Goal: Information Seeking & Learning: Check status

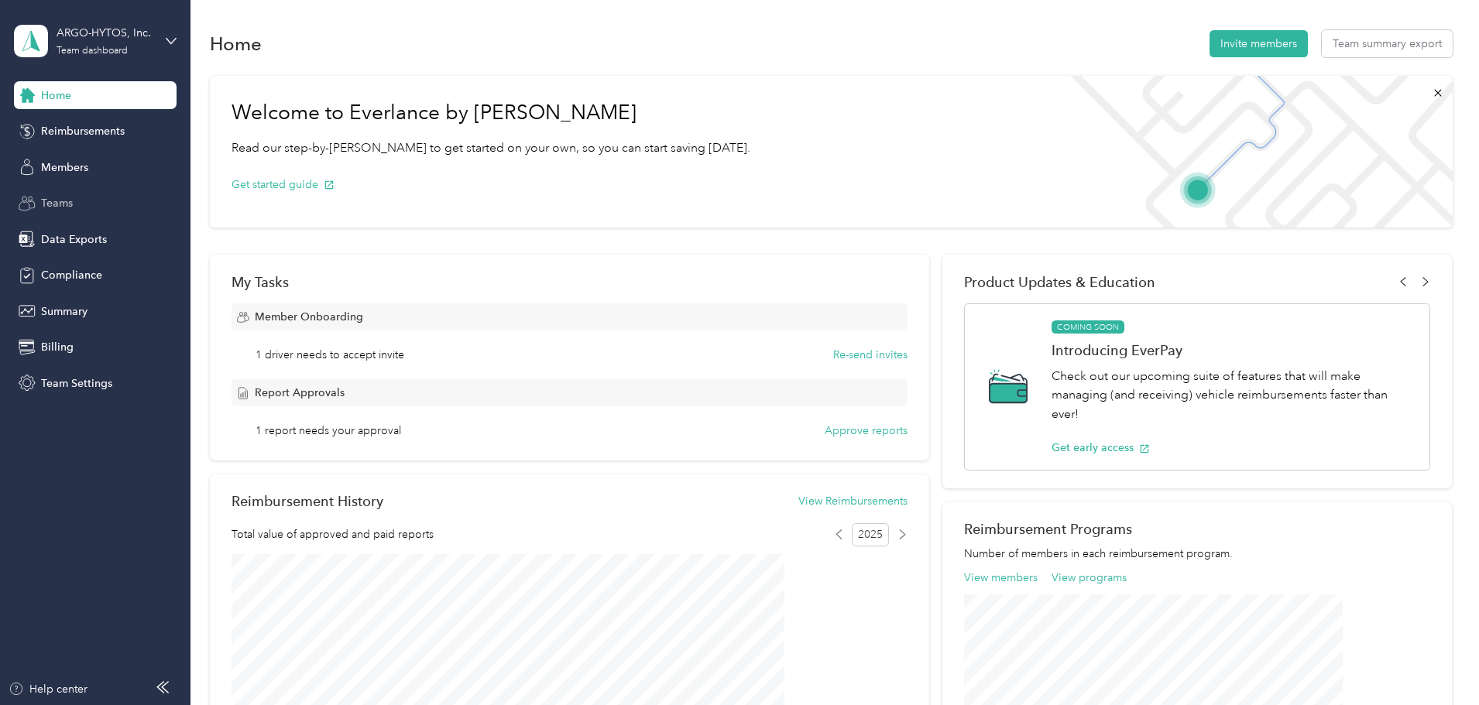
click at [63, 205] on span "Teams" at bounding box center [57, 203] width 32 height 16
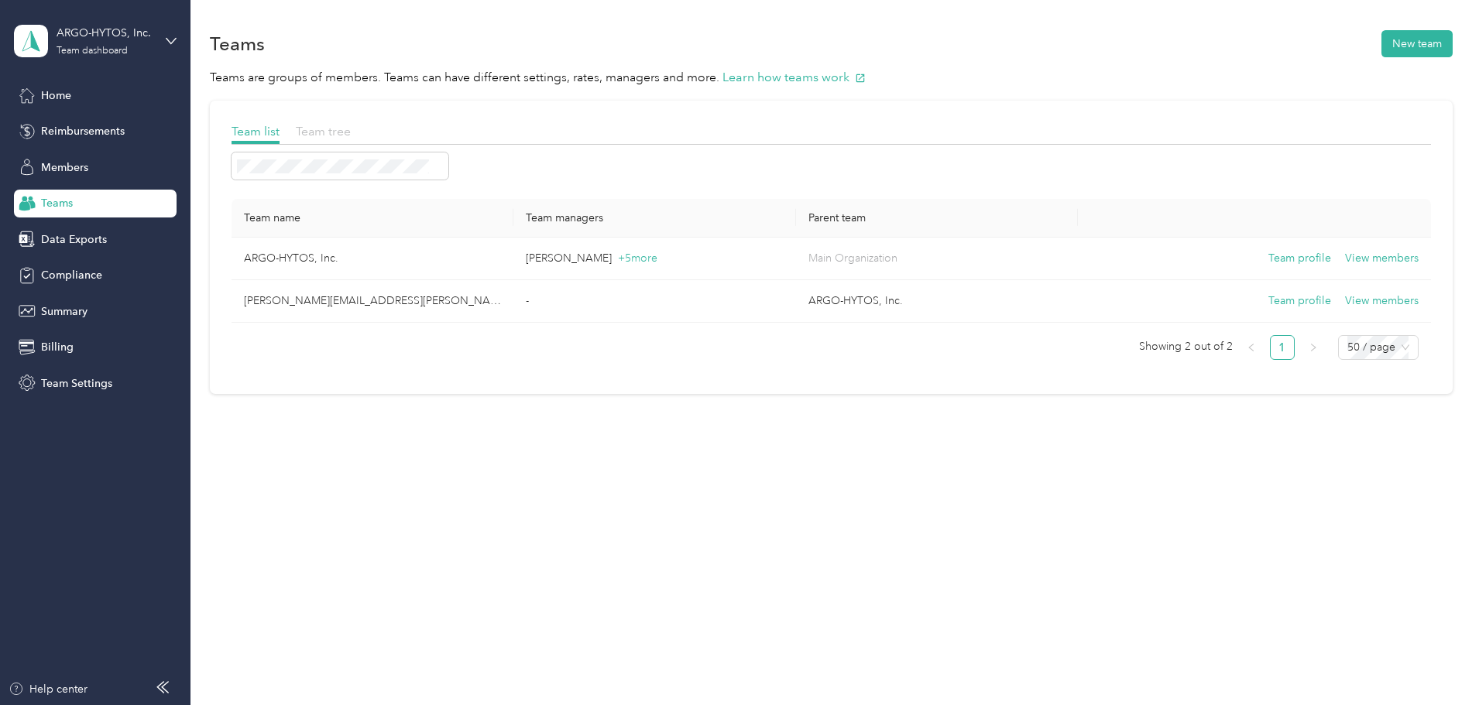
click at [351, 132] on span "Team tree" at bounding box center [323, 131] width 55 height 15
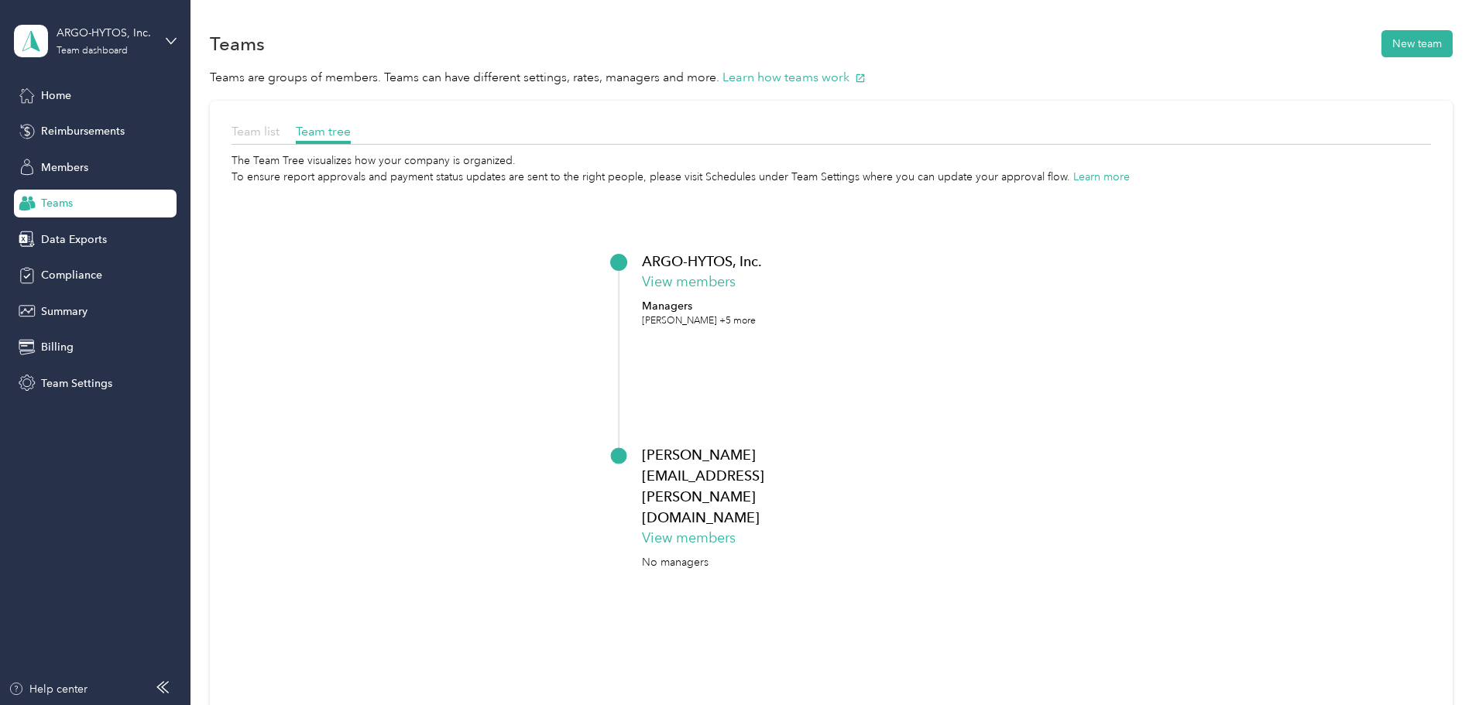
click at [280, 133] on span "Team list" at bounding box center [256, 131] width 48 height 15
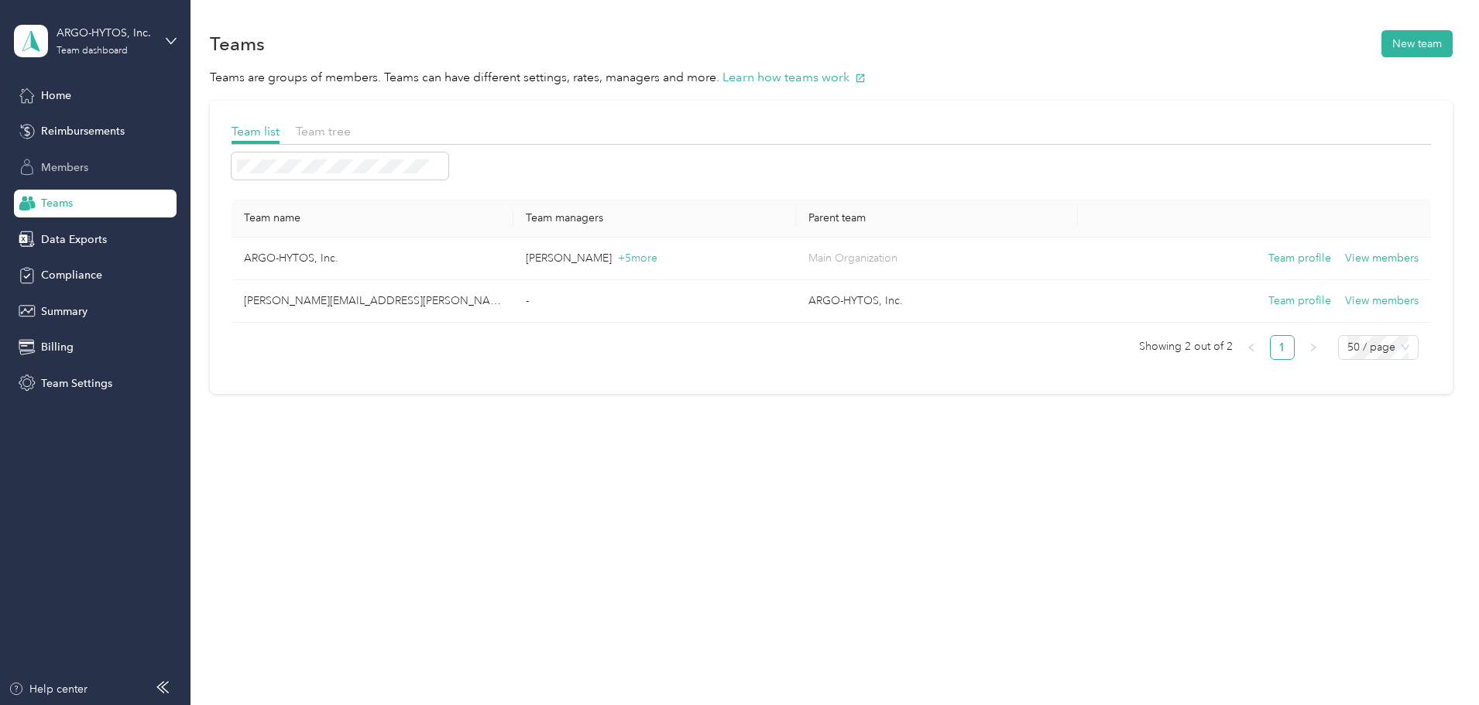
click at [77, 162] on span "Members" at bounding box center [64, 167] width 47 height 16
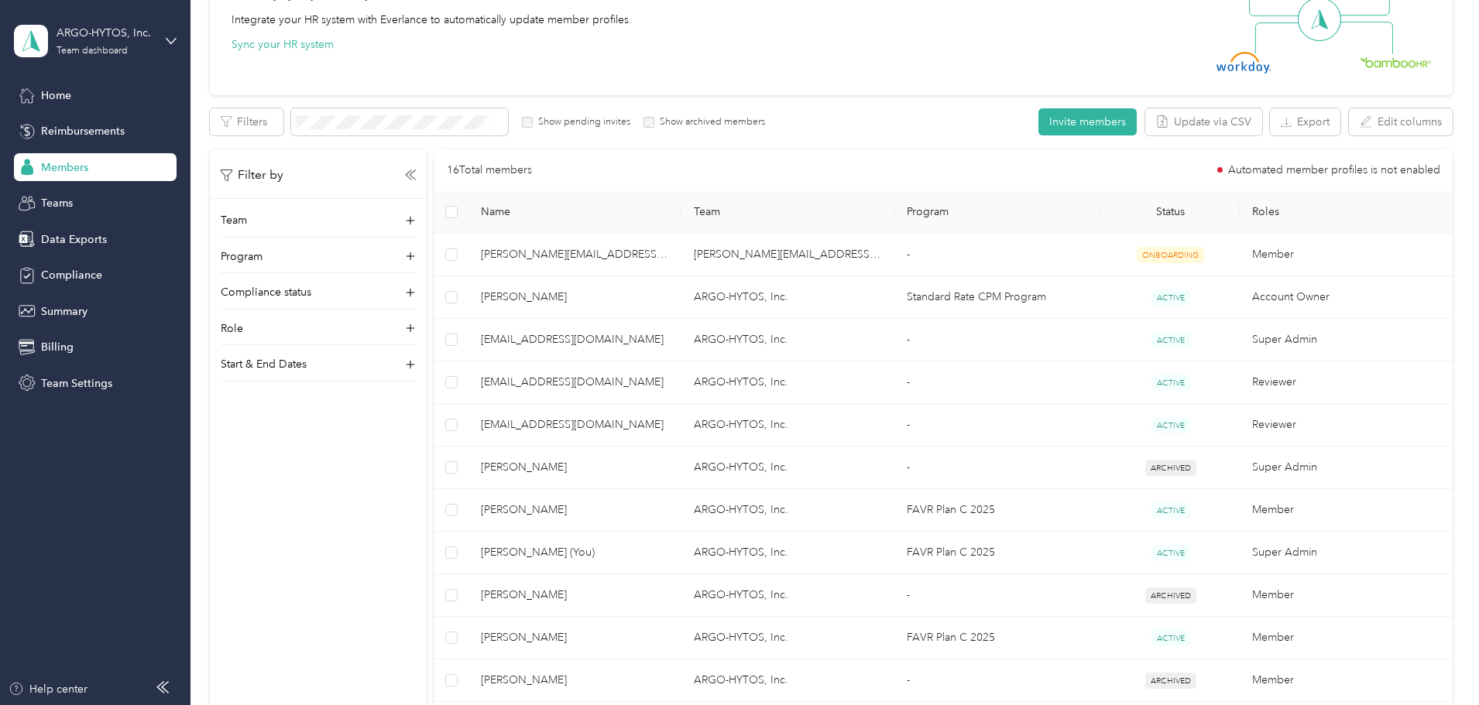
scroll to position [362, 0]
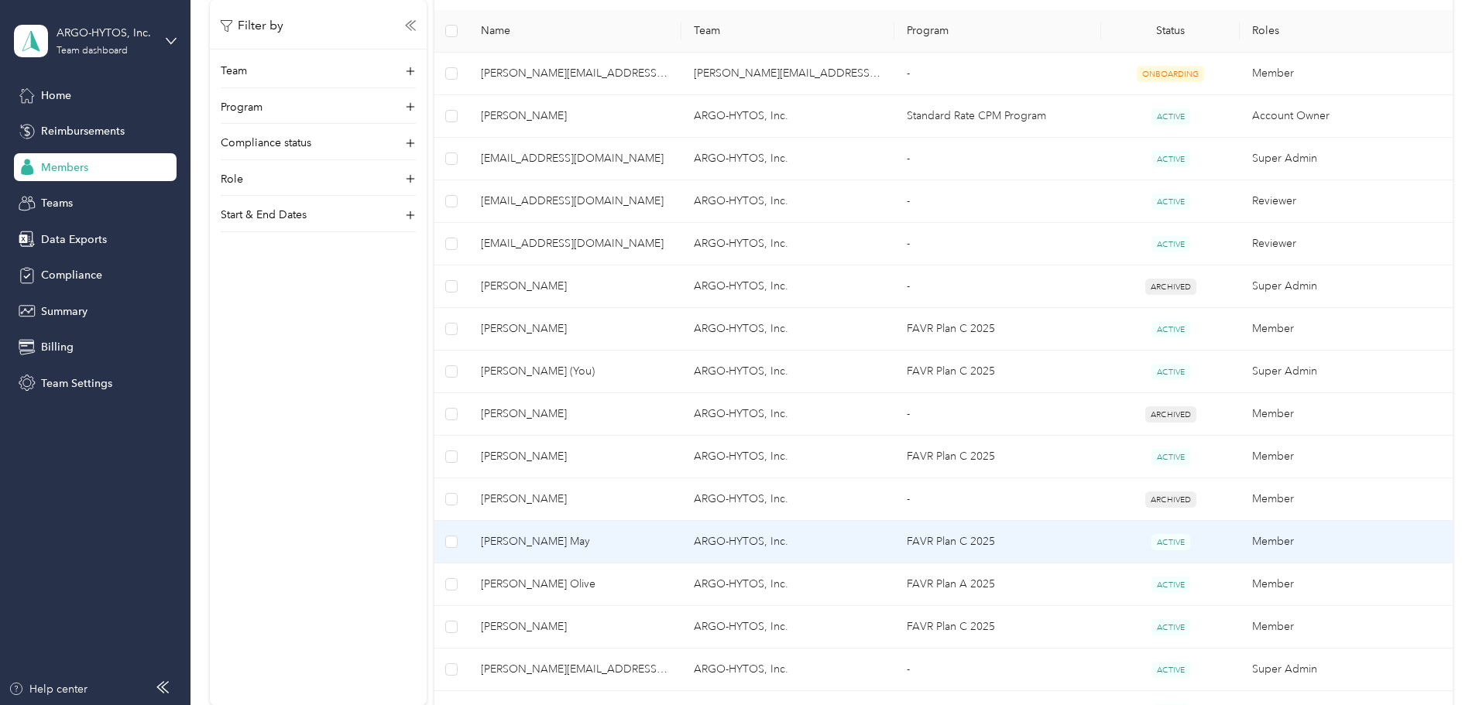
click at [636, 541] on span "[PERSON_NAME] May" at bounding box center [575, 541] width 188 height 17
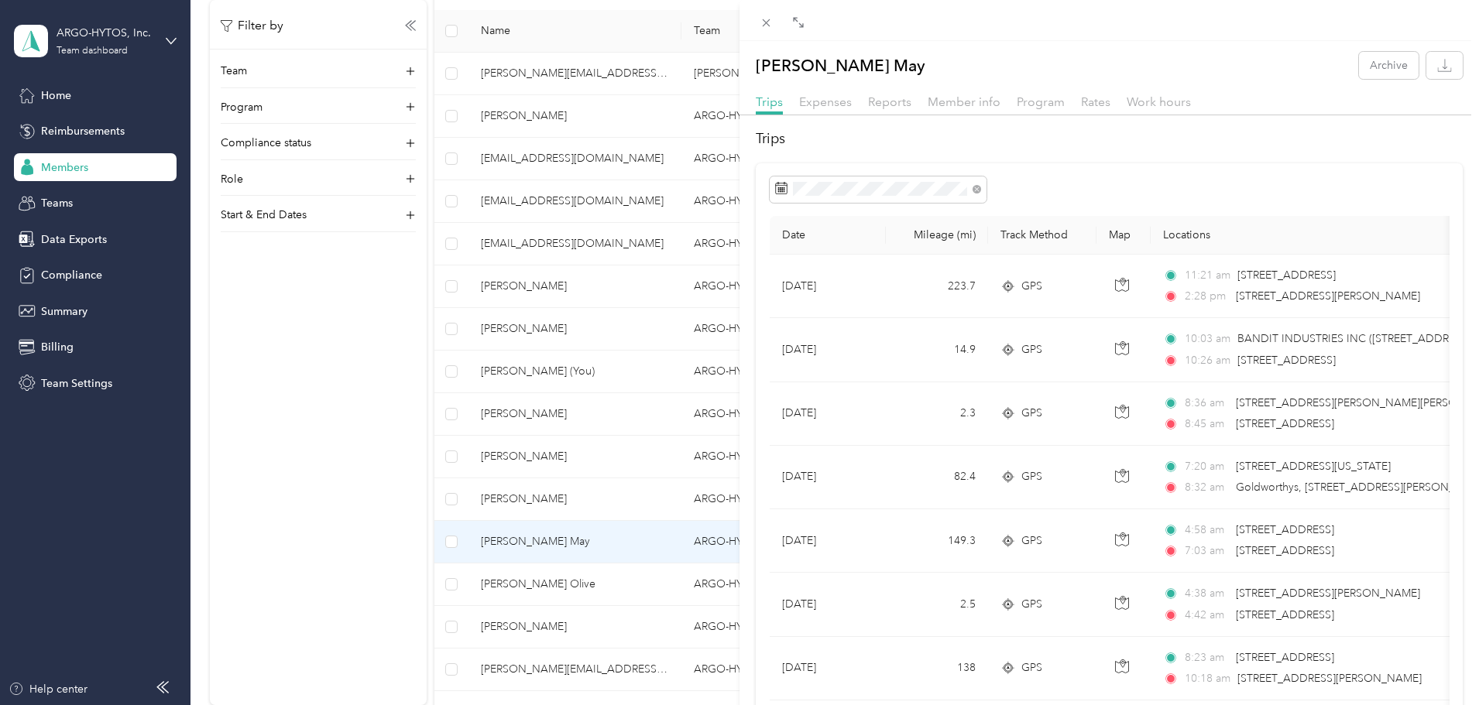
drag, startPoint x: 431, startPoint y: 480, endPoint x: 424, endPoint y: 481, distance: 7.8
click at [430, 479] on div "[PERSON_NAME] May Archive Trips Expenses Reports Member info Program Rates Work…" at bounding box center [739, 352] width 1479 height 705
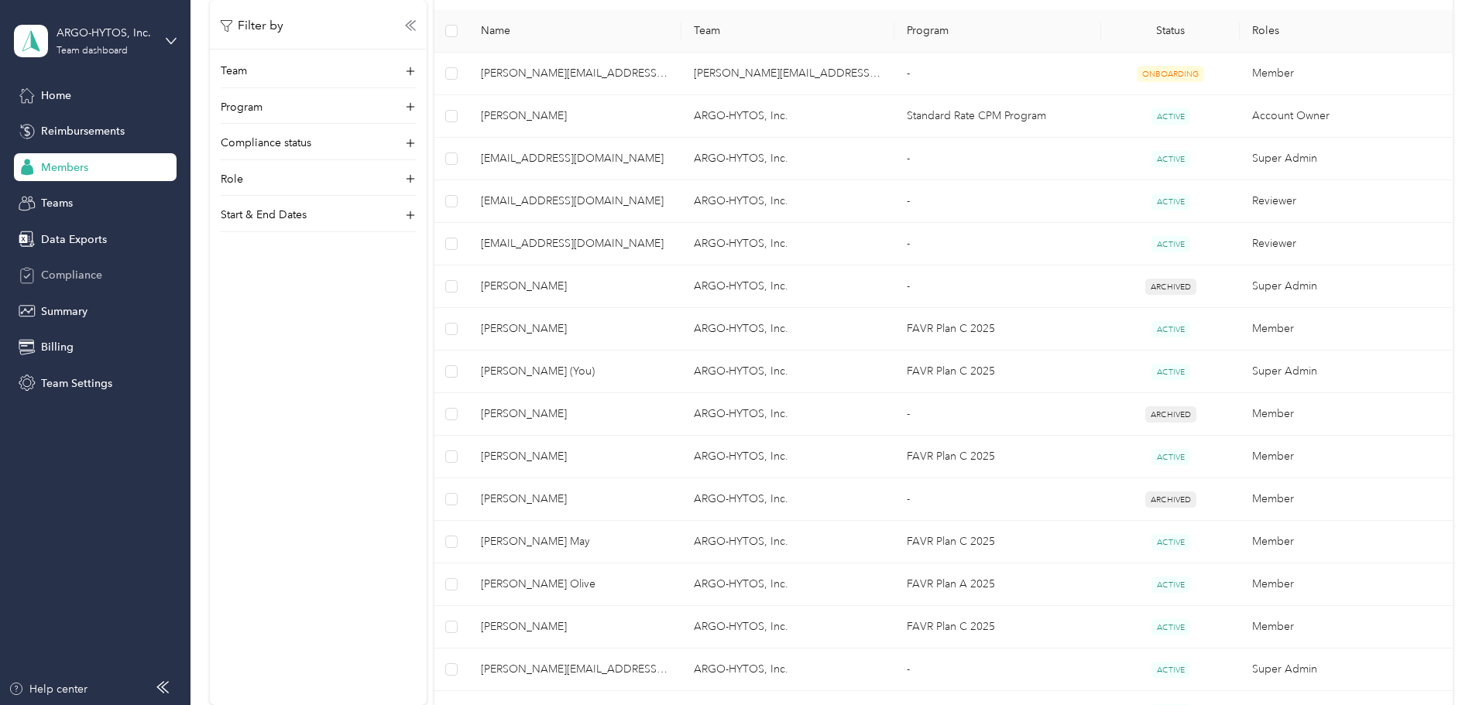
click at [66, 274] on span "Compliance" at bounding box center [71, 275] width 61 height 16
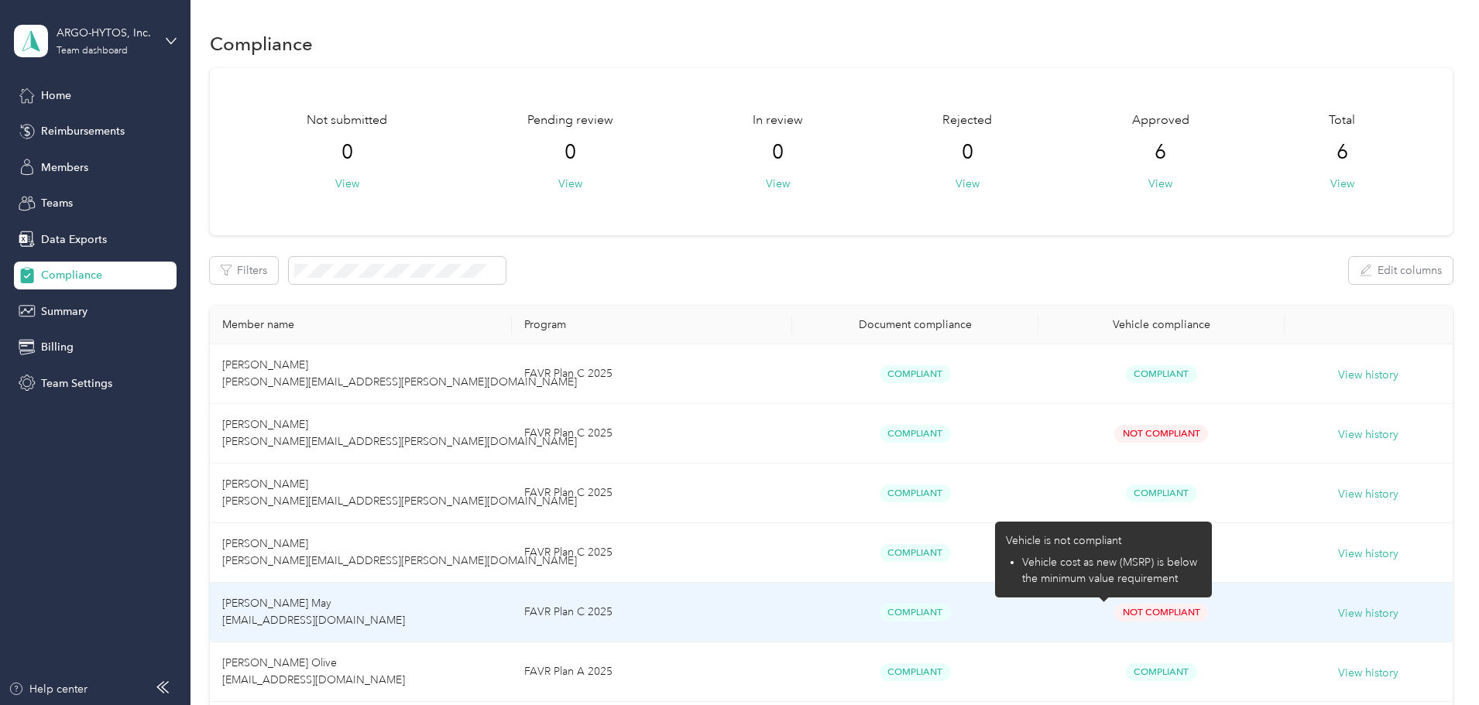
drag, startPoint x: 1120, startPoint y: 610, endPoint x: 1171, endPoint y: 626, distance: 53.4
click at [1171, 625] on td "Not Compliant" at bounding box center [1161, 613] width 246 height 60
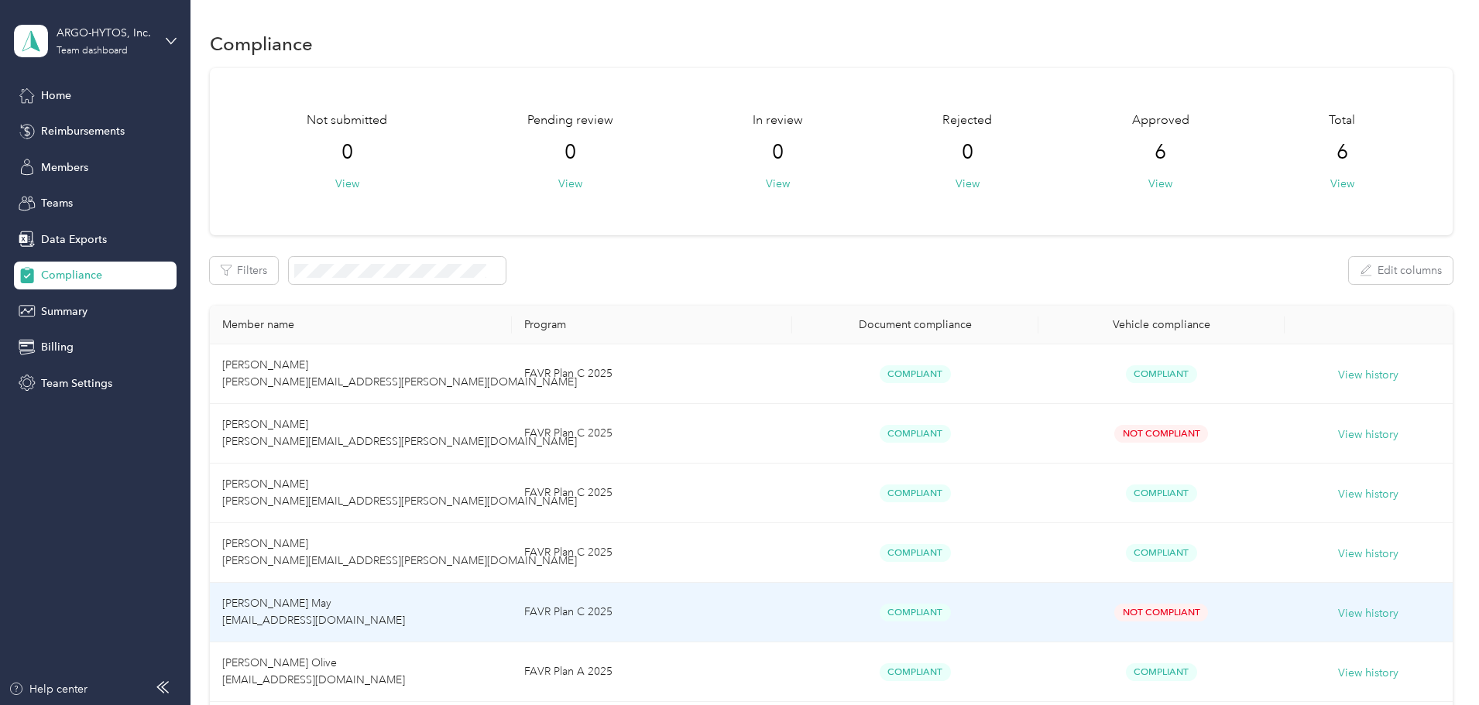
click at [885, 612] on span "Compliant" at bounding box center [915, 613] width 71 height 18
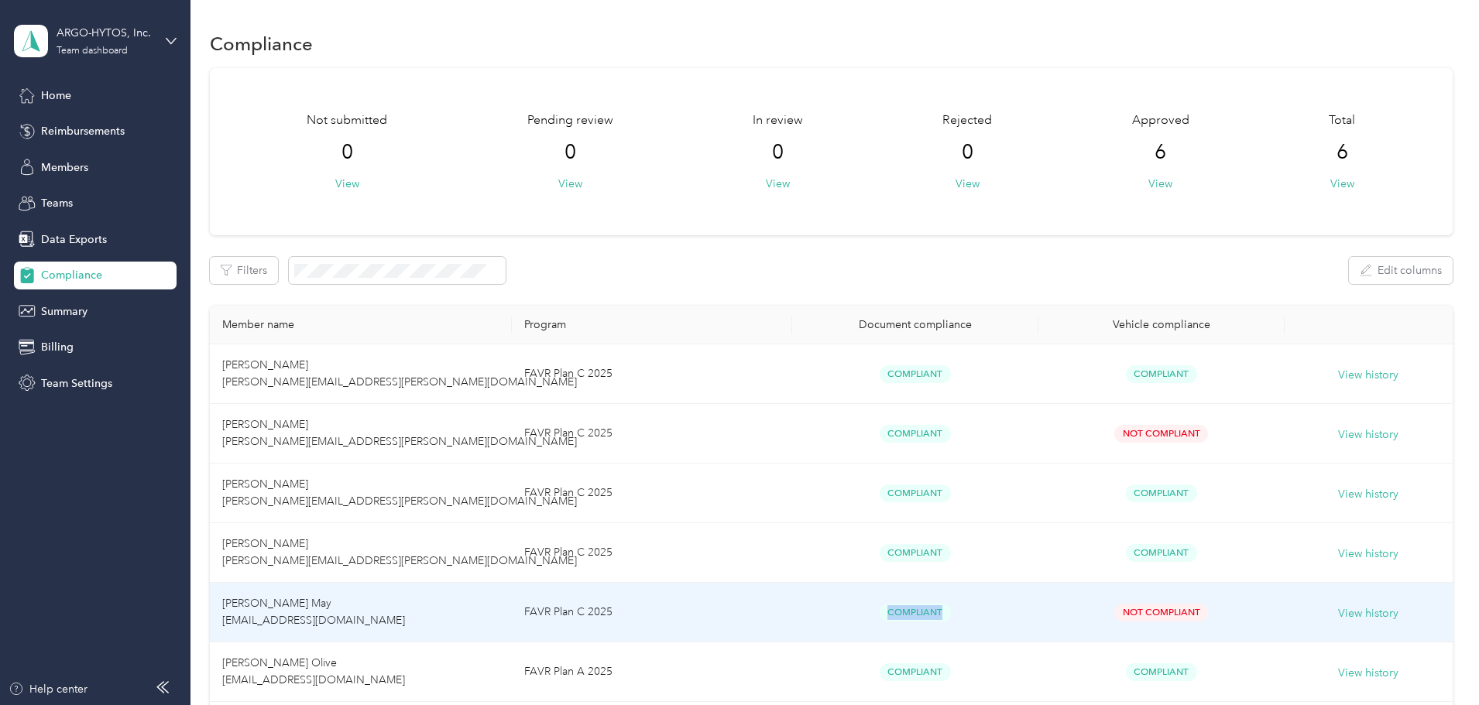
click at [966, 611] on div "Compliant" at bounding box center [914, 613] width 221 height 18
click at [398, 614] on span "[PERSON_NAME] May [EMAIL_ADDRESS][DOMAIN_NAME]" at bounding box center [313, 612] width 183 height 30
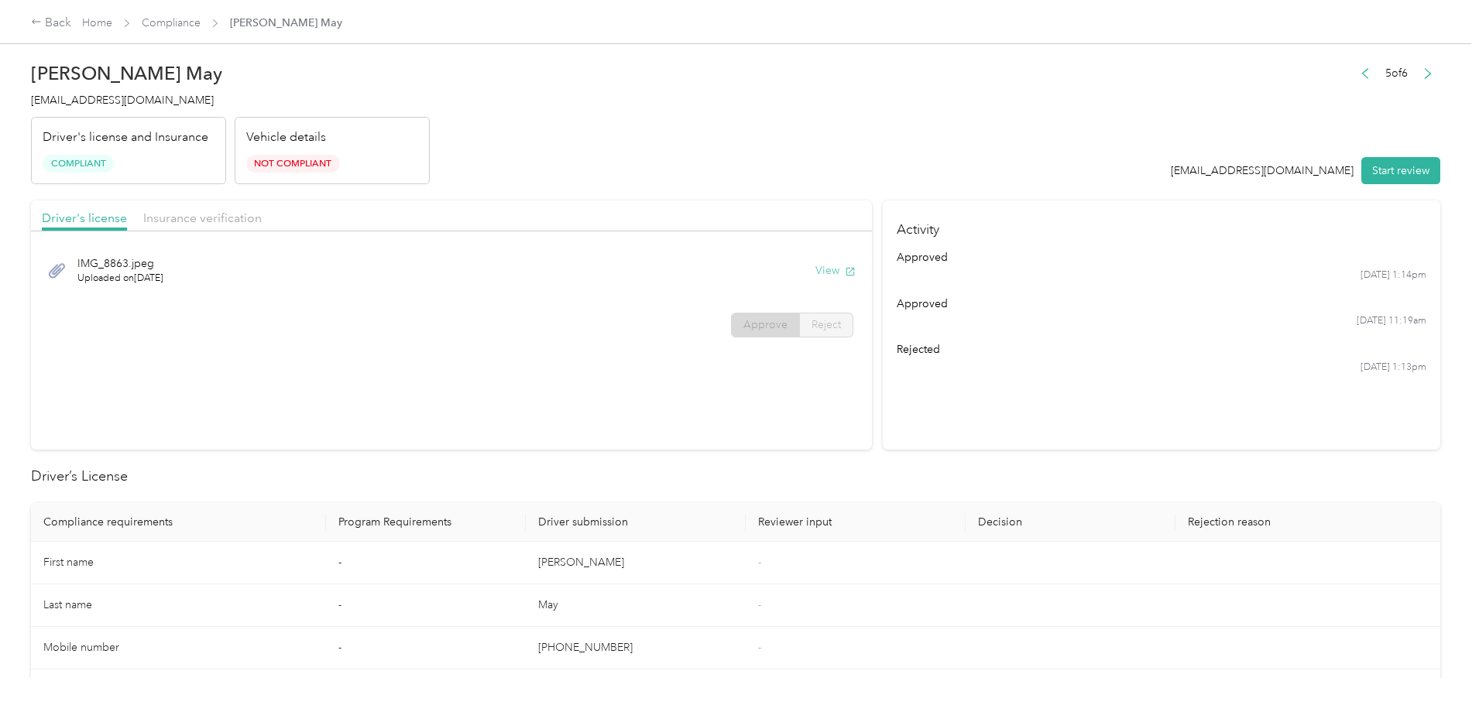
click at [815, 272] on button "View" at bounding box center [835, 270] width 40 height 16
click at [1427, 147] on div "Back Home Compliance [PERSON_NAME] May [PERSON_NAME] May [EMAIL_ADDRESS][DOMAIN…" at bounding box center [735, 352] width 1471 height 705
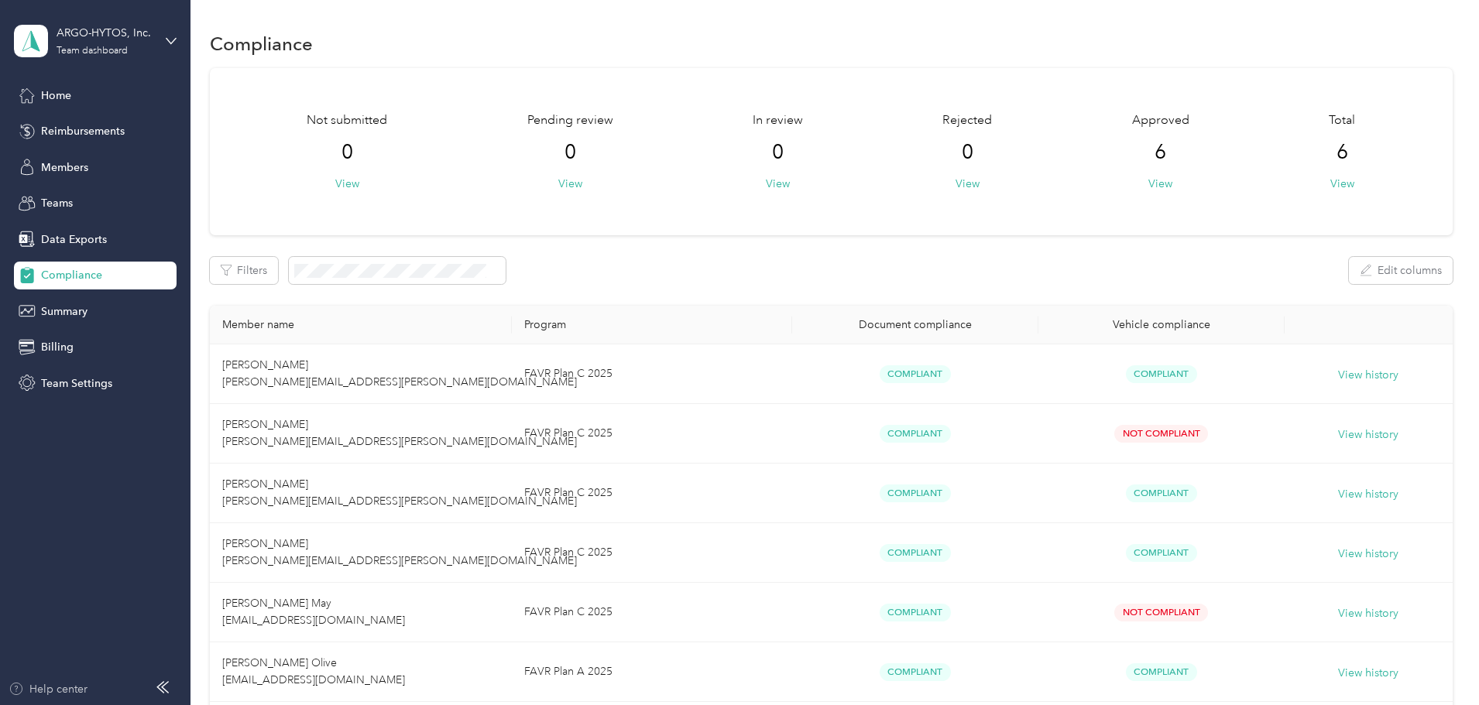
click at [60, 687] on div "Help center" at bounding box center [48, 689] width 79 height 16
click at [108, 50] on div "Team dashboard" at bounding box center [92, 50] width 71 height 9
click at [101, 162] on div "Personal dashboard" at bounding box center [77, 162] width 98 height 16
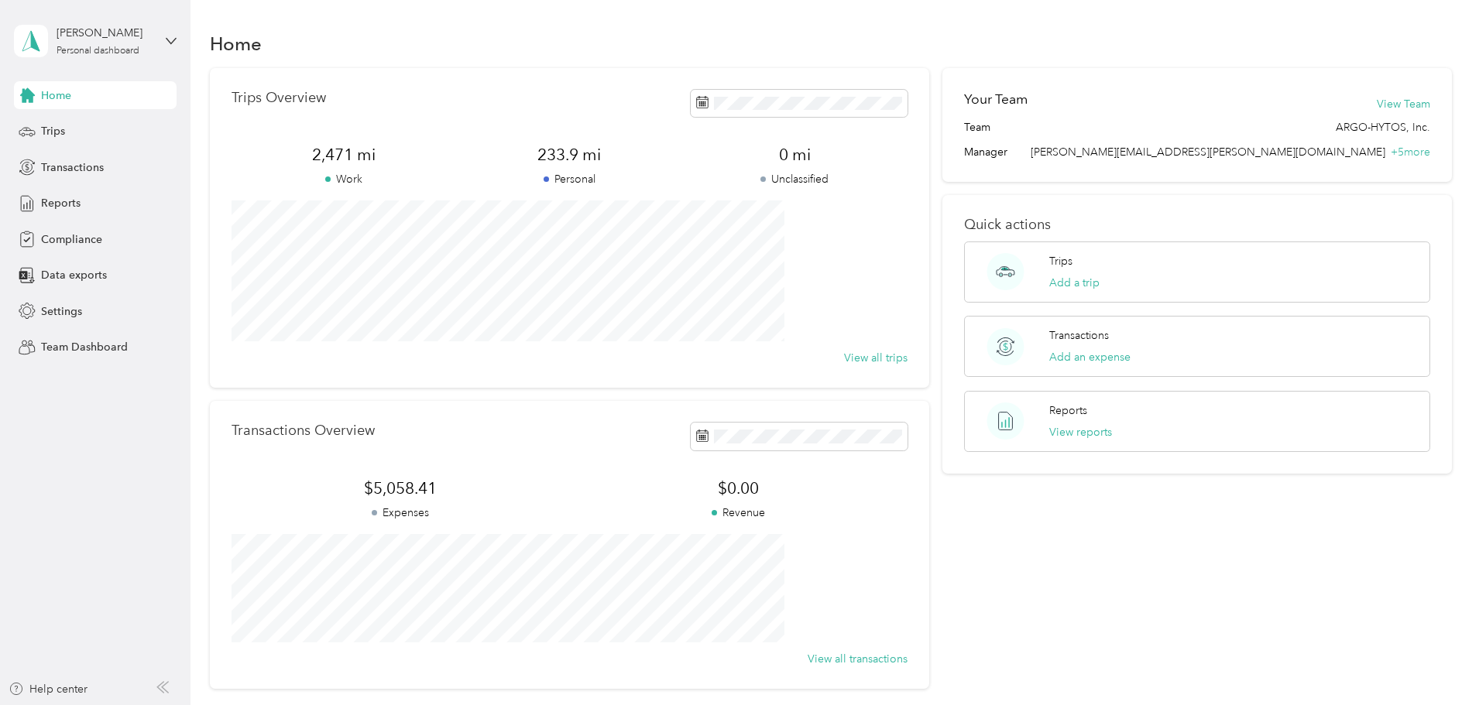
click at [156, 43] on div "[PERSON_NAME] Personal dashboard" at bounding box center [95, 41] width 163 height 54
click at [102, 125] on div "Team dashboard" at bounding box center [69, 127] width 83 height 16
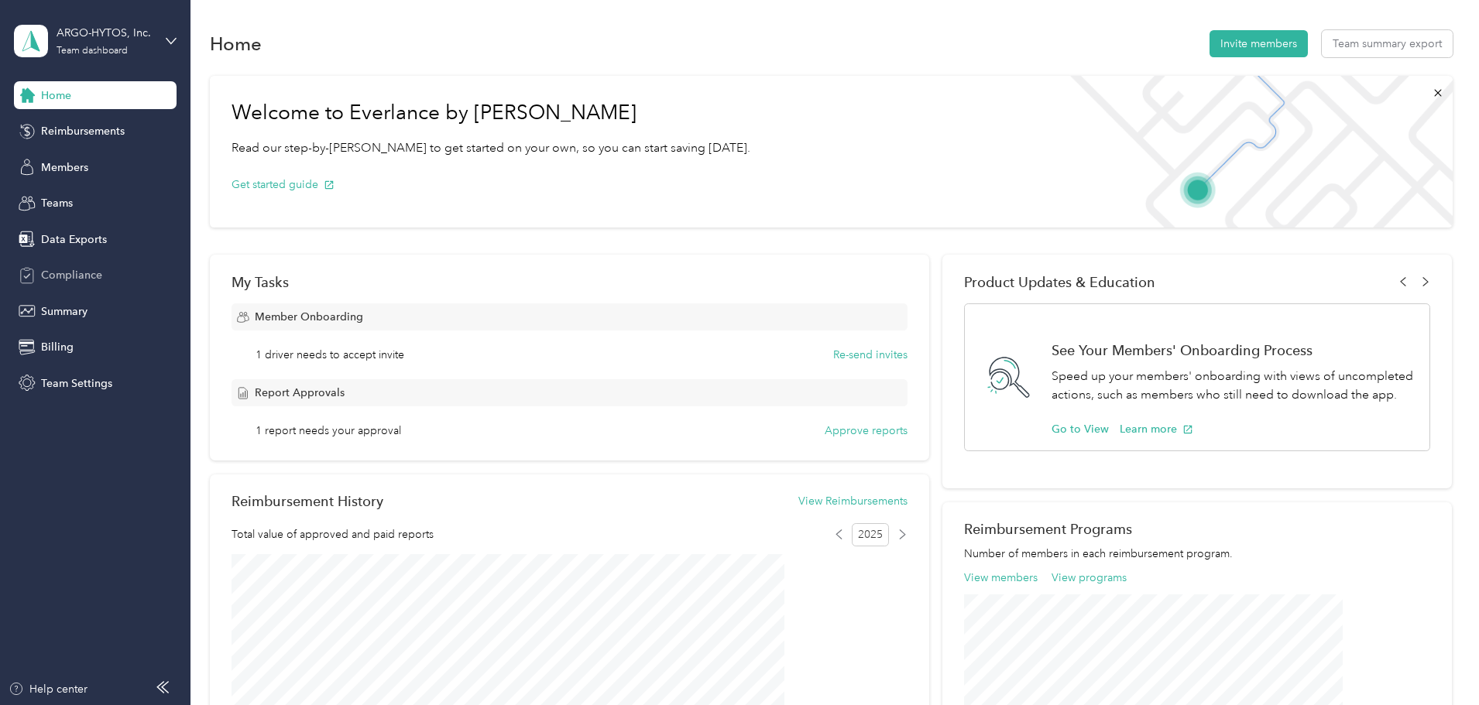
click at [91, 275] on span "Compliance" at bounding box center [71, 275] width 61 height 16
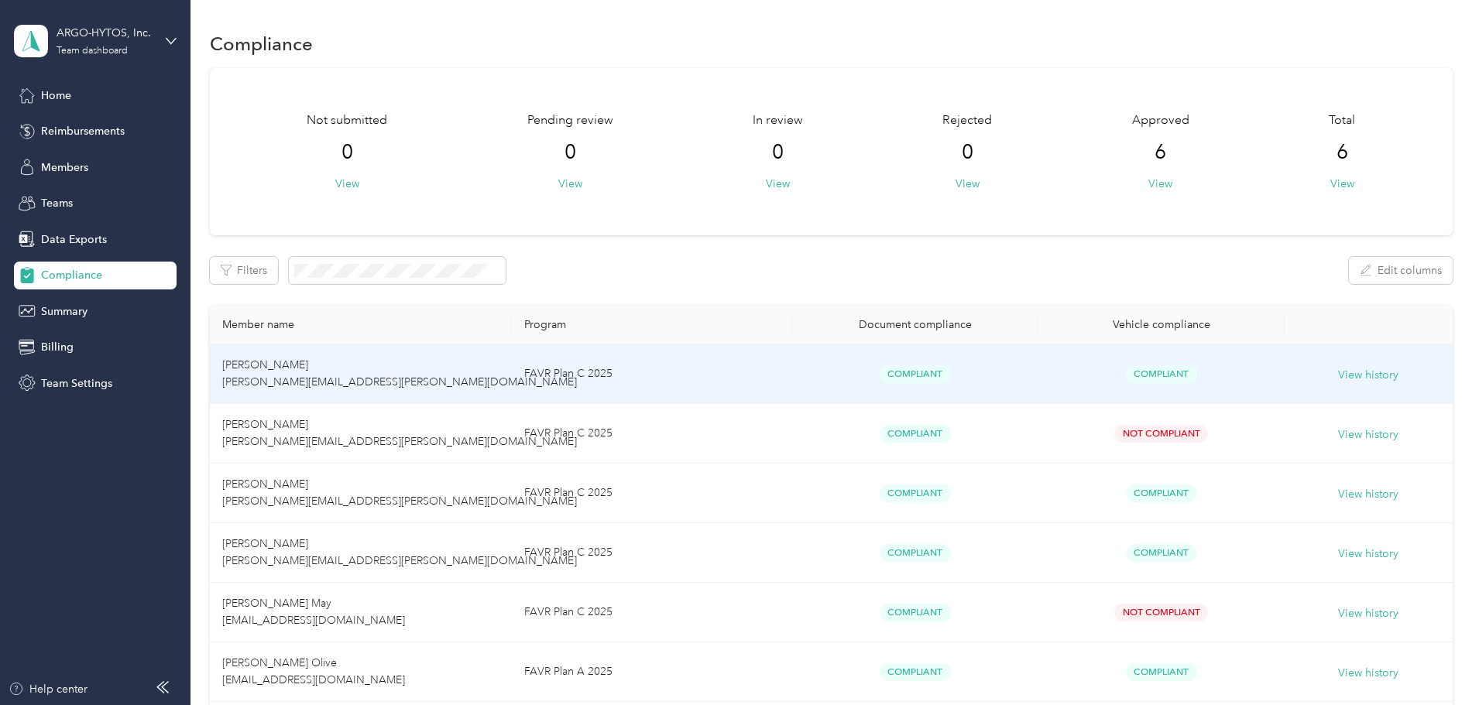
scroll to position [207, 0]
